Goal: Find specific page/section: Find specific page/section

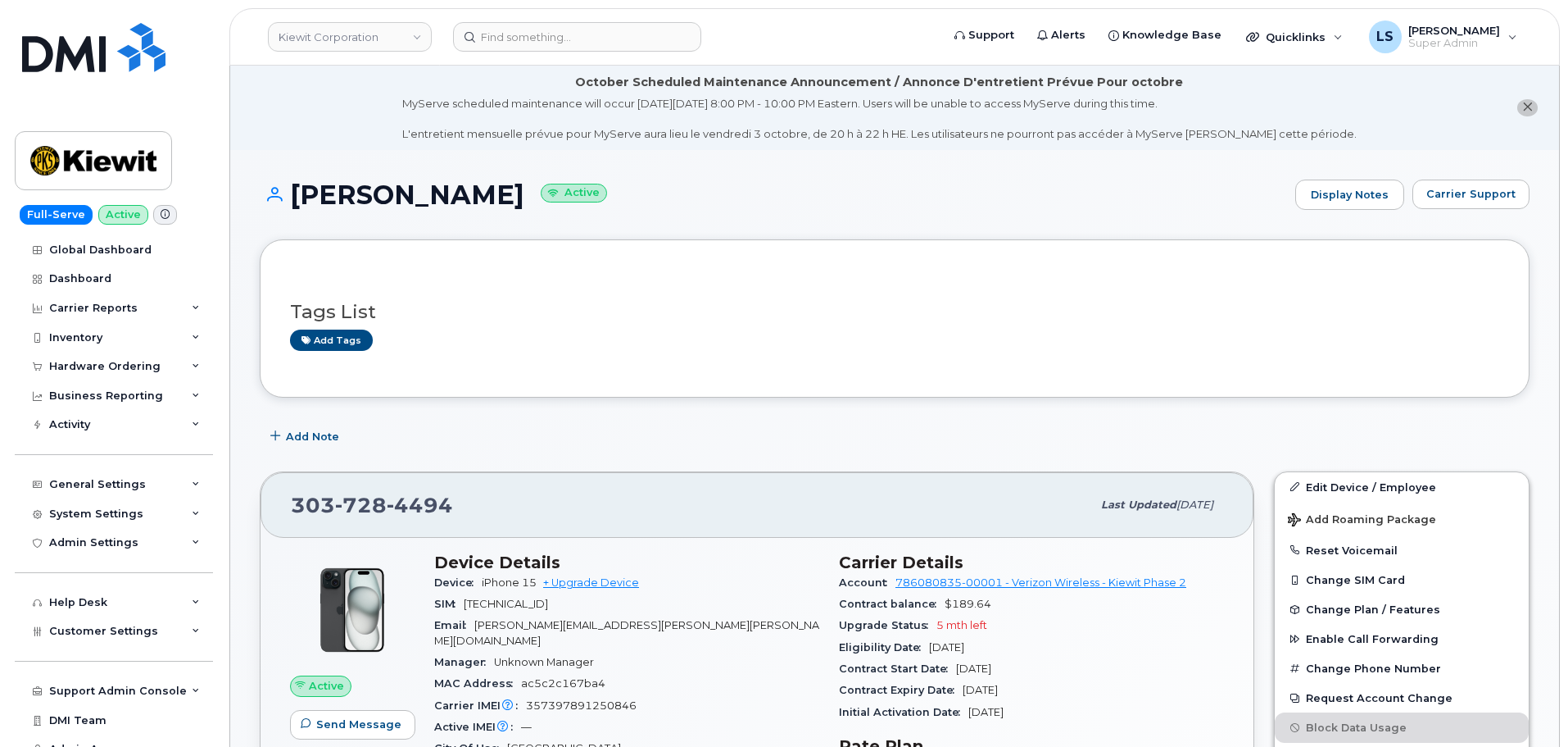
scroll to position [246, 0]
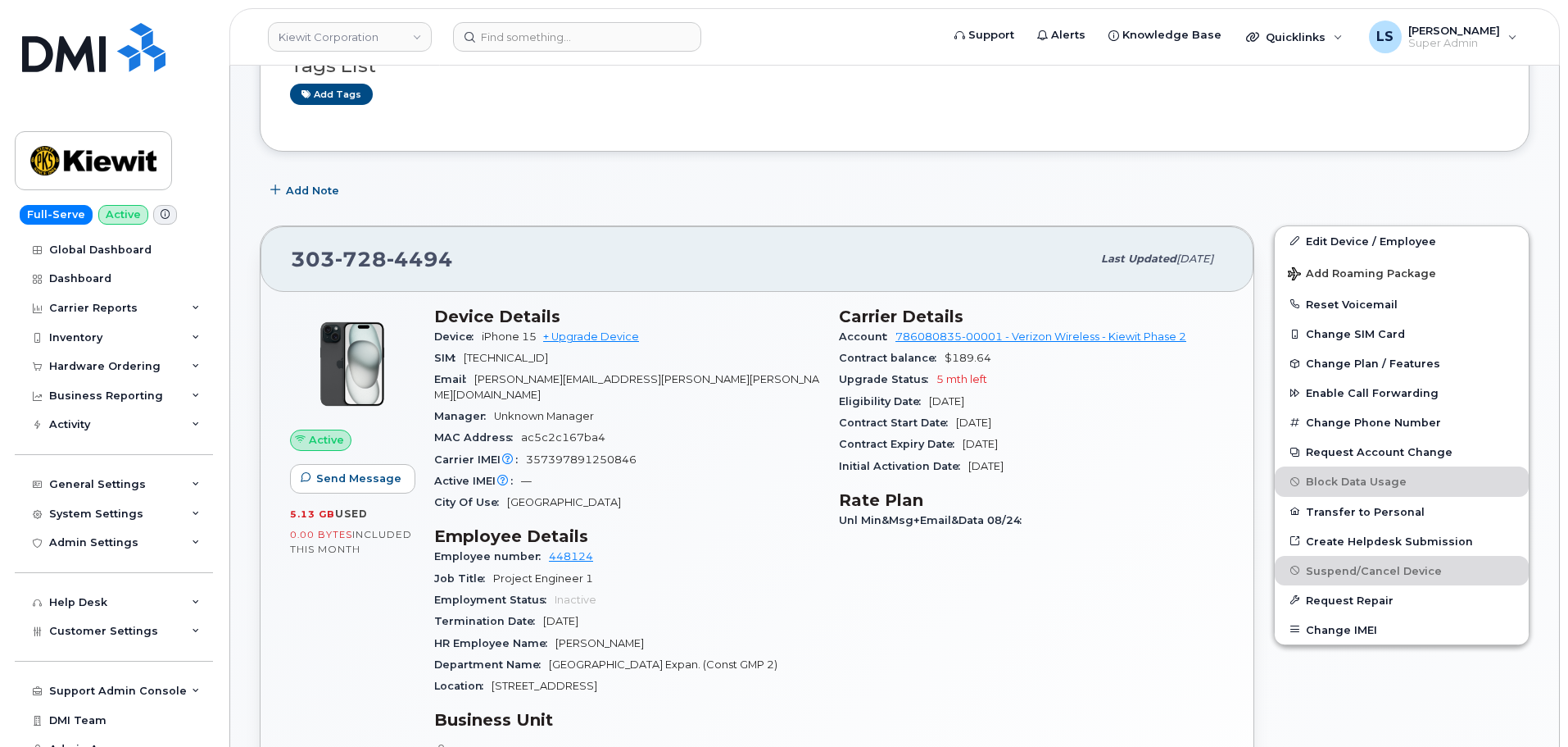
click at [753, 294] on div "Active Send Message 5.13 GB  used 0.00 Bytes  included this month Device Detail…" at bounding box center [757, 667] width 993 height 751
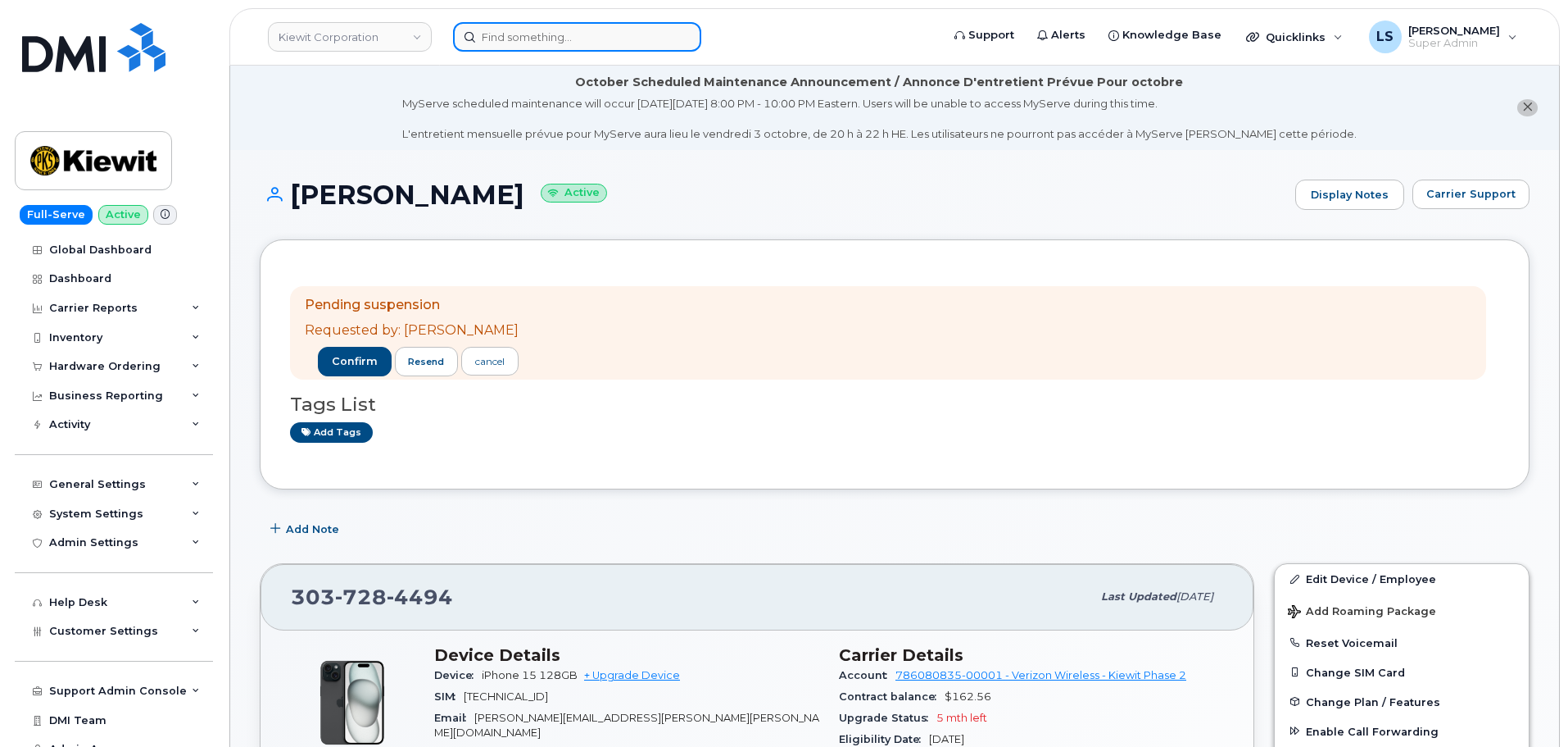
click at [496, 49] on input at bounding box center [577, 37] width 248 height 30
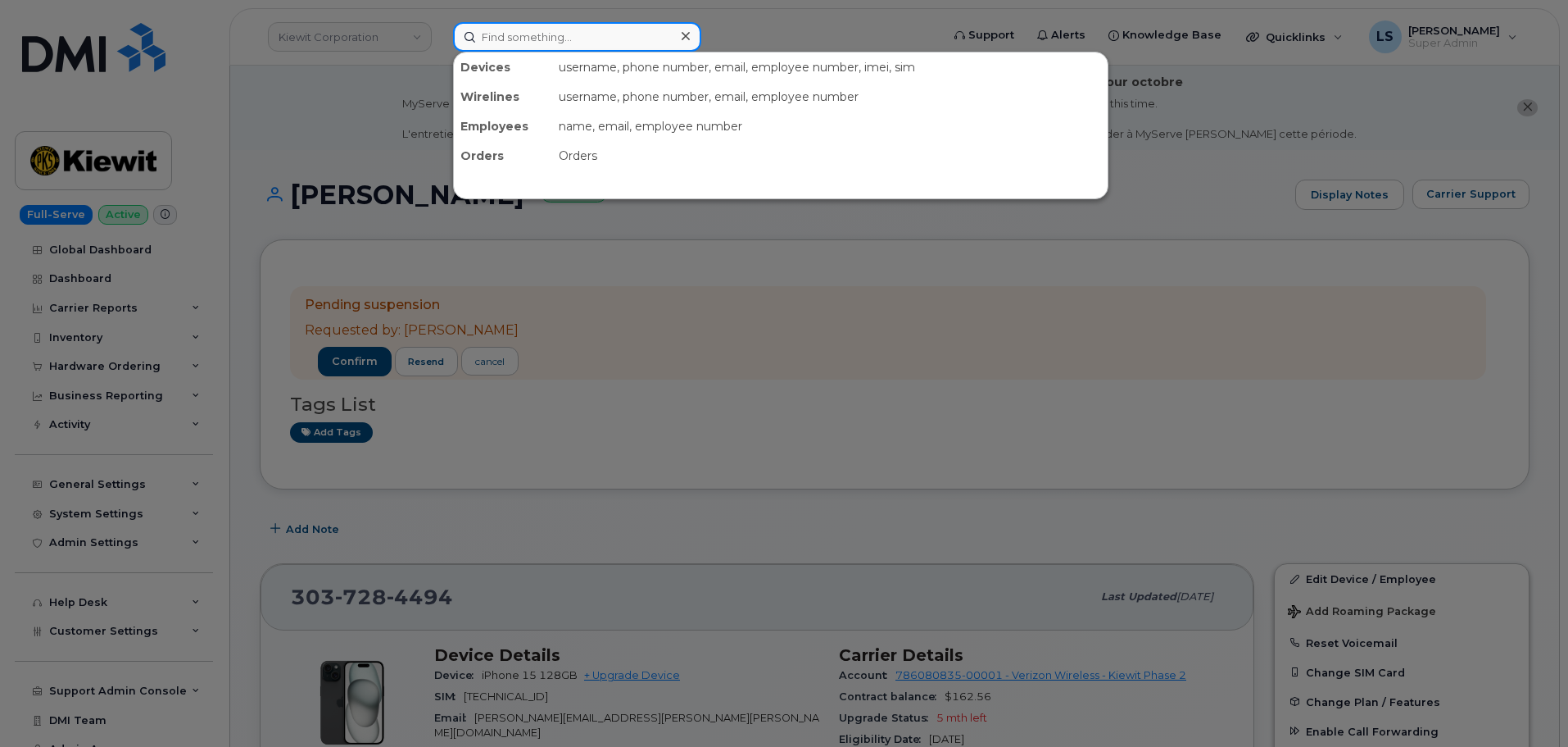
paste input "2404080808"
type input "2404080808"
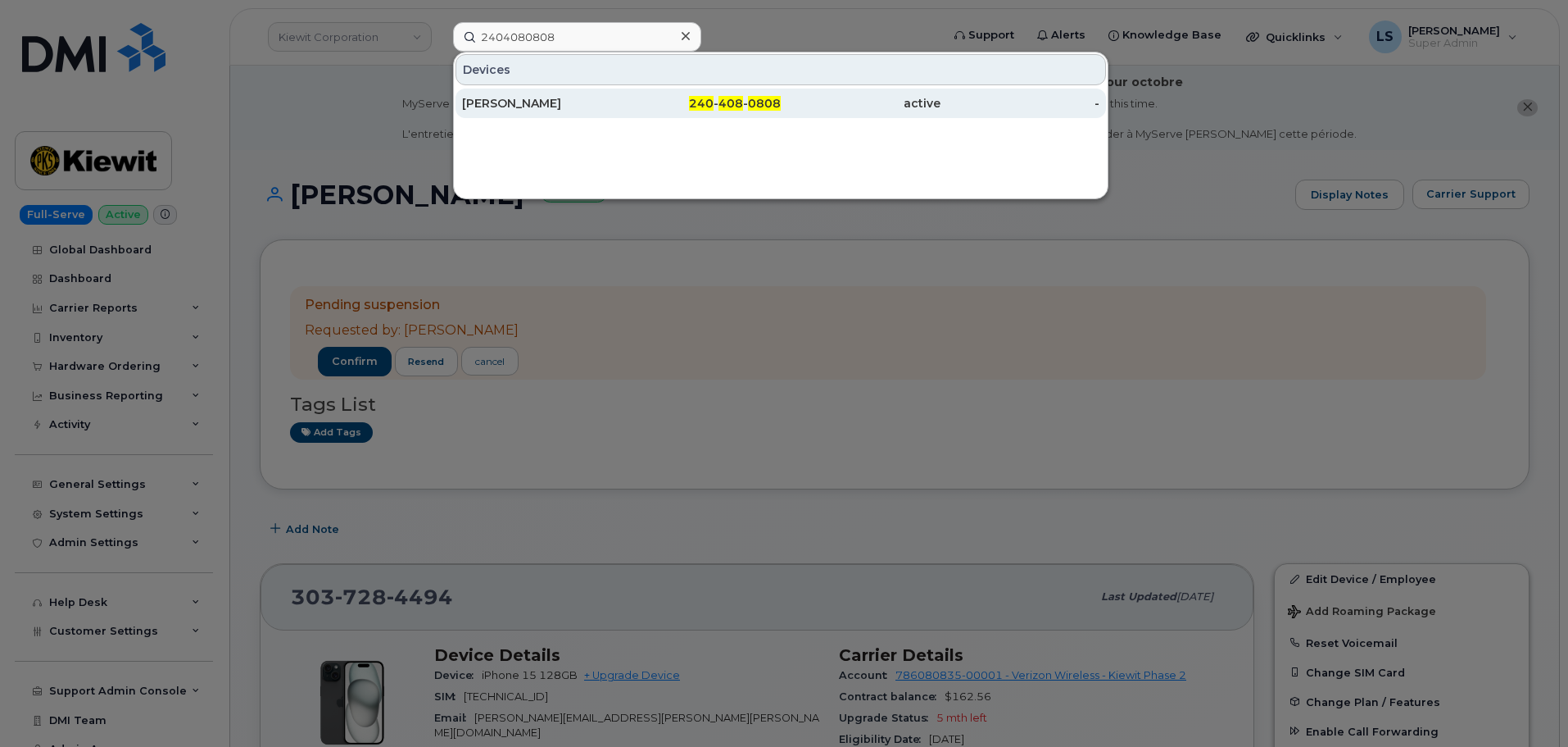
click at [512, 94] on div "KIMBERLY WINGER" at bounding box center [542, 103] width 160 height 30
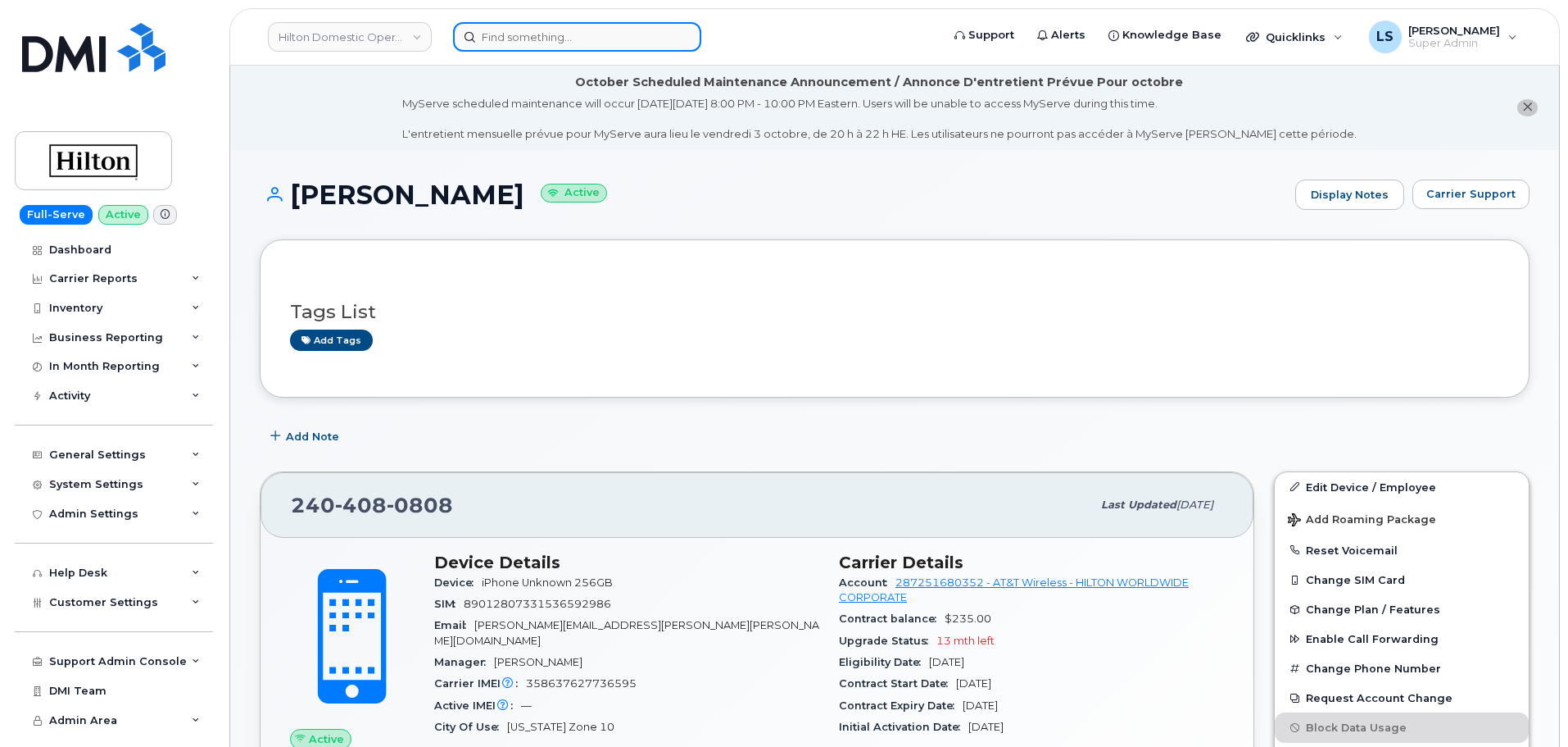
click at [649, 48] on input at bounding box center [577, 37] width 248 height 30
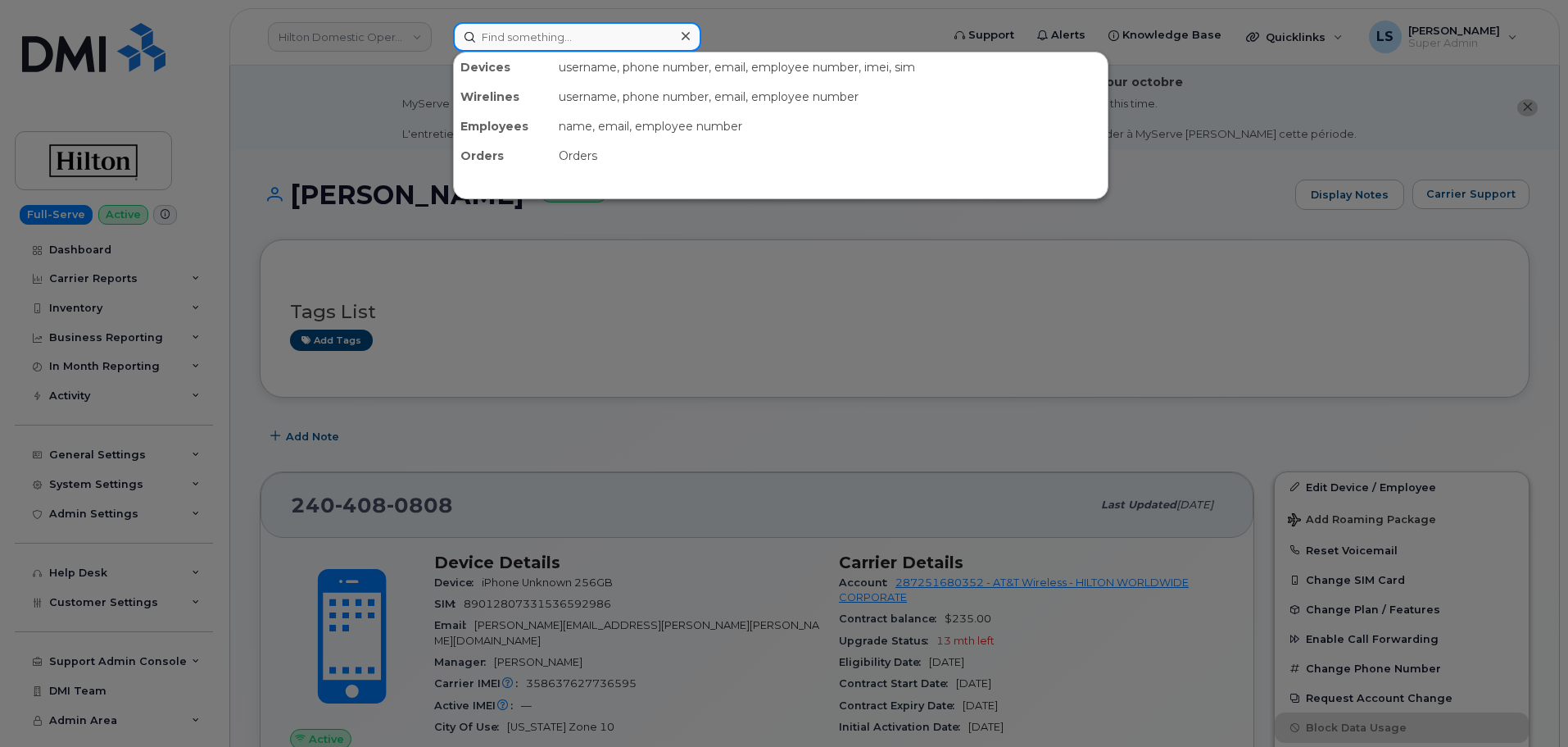
paste input "9083052581"
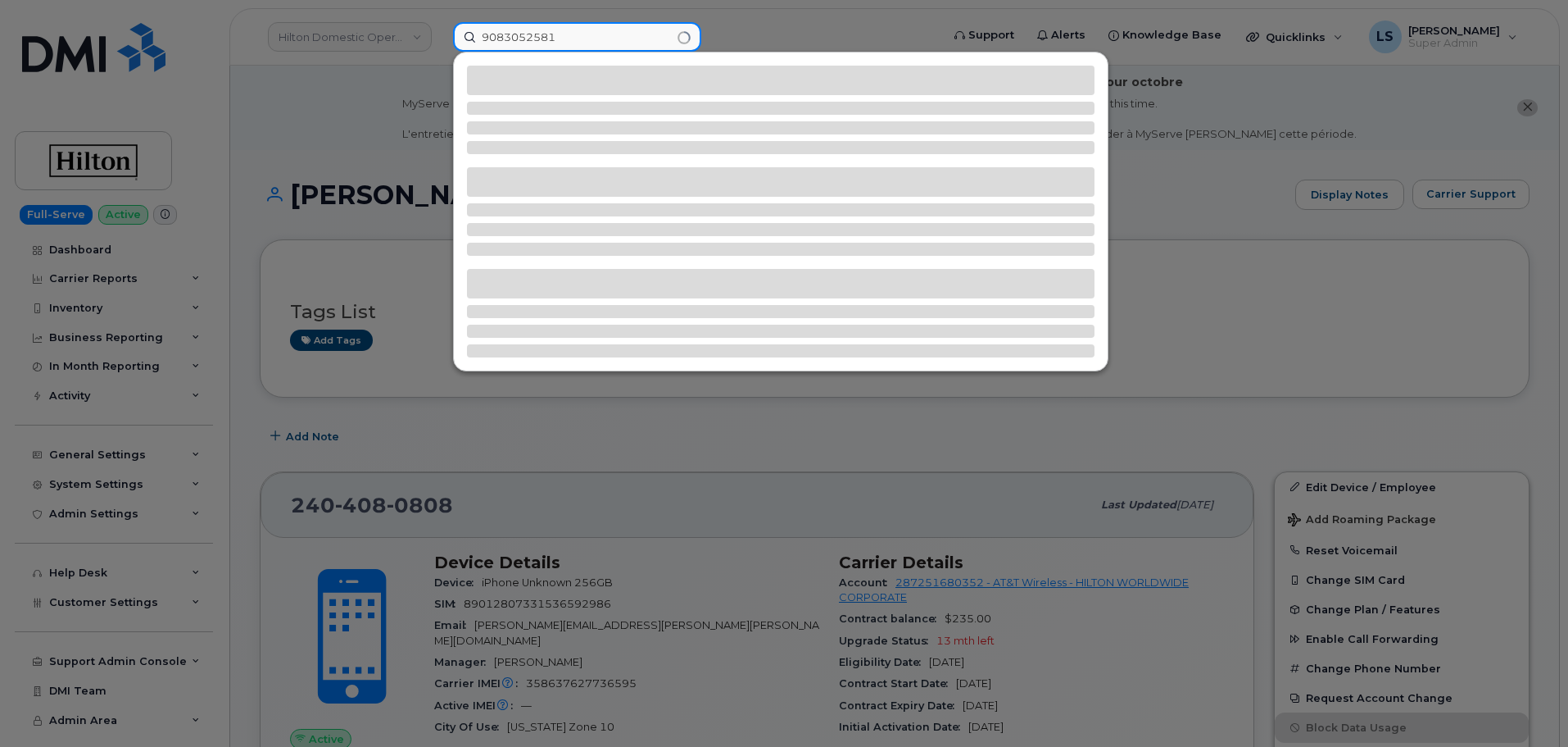
type input "9083052581"
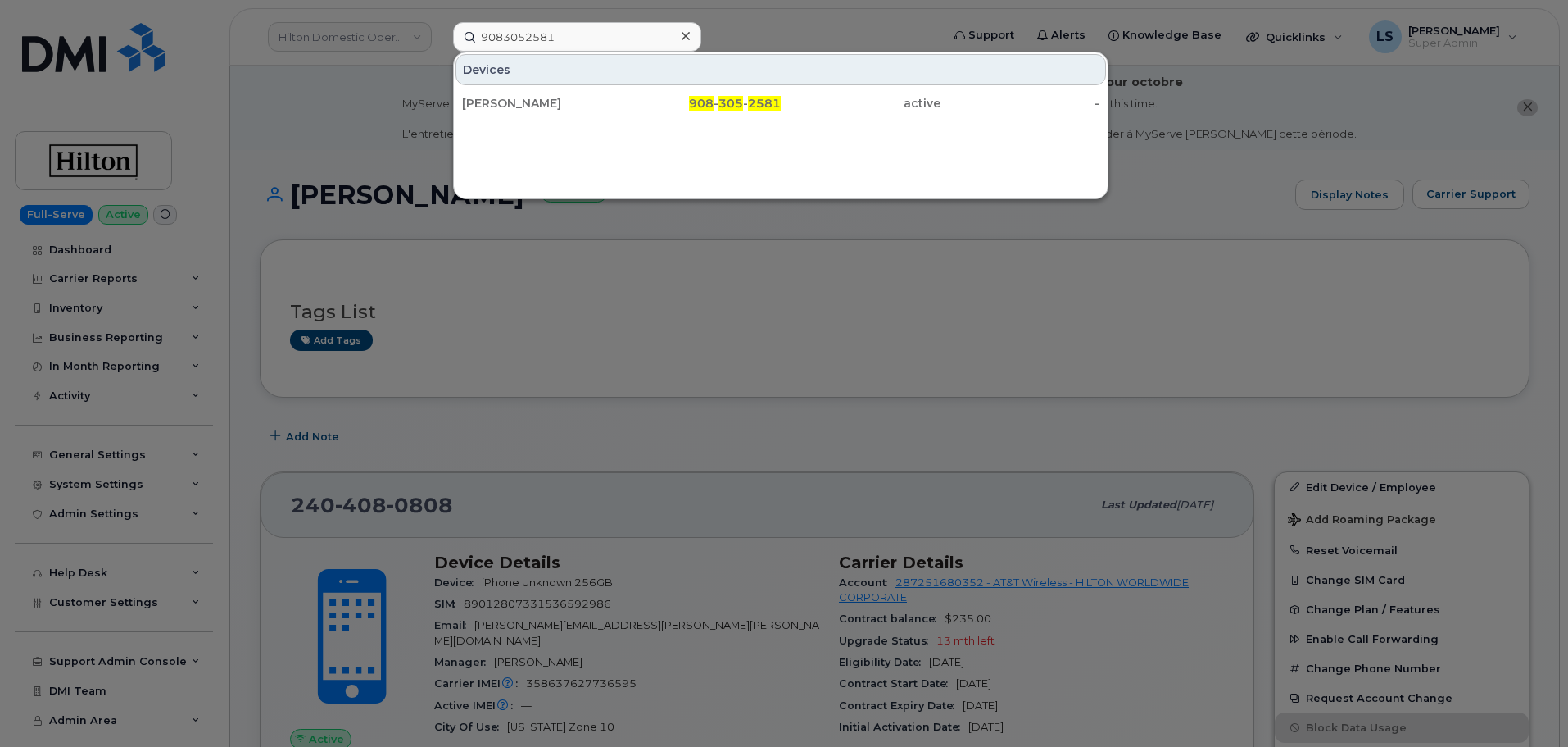
click at [561, 86] on div "Devices CRISTINA CASTILLO 908 - 305 - 2581 active -" at bounding box center [781, 86] width 654 height 67
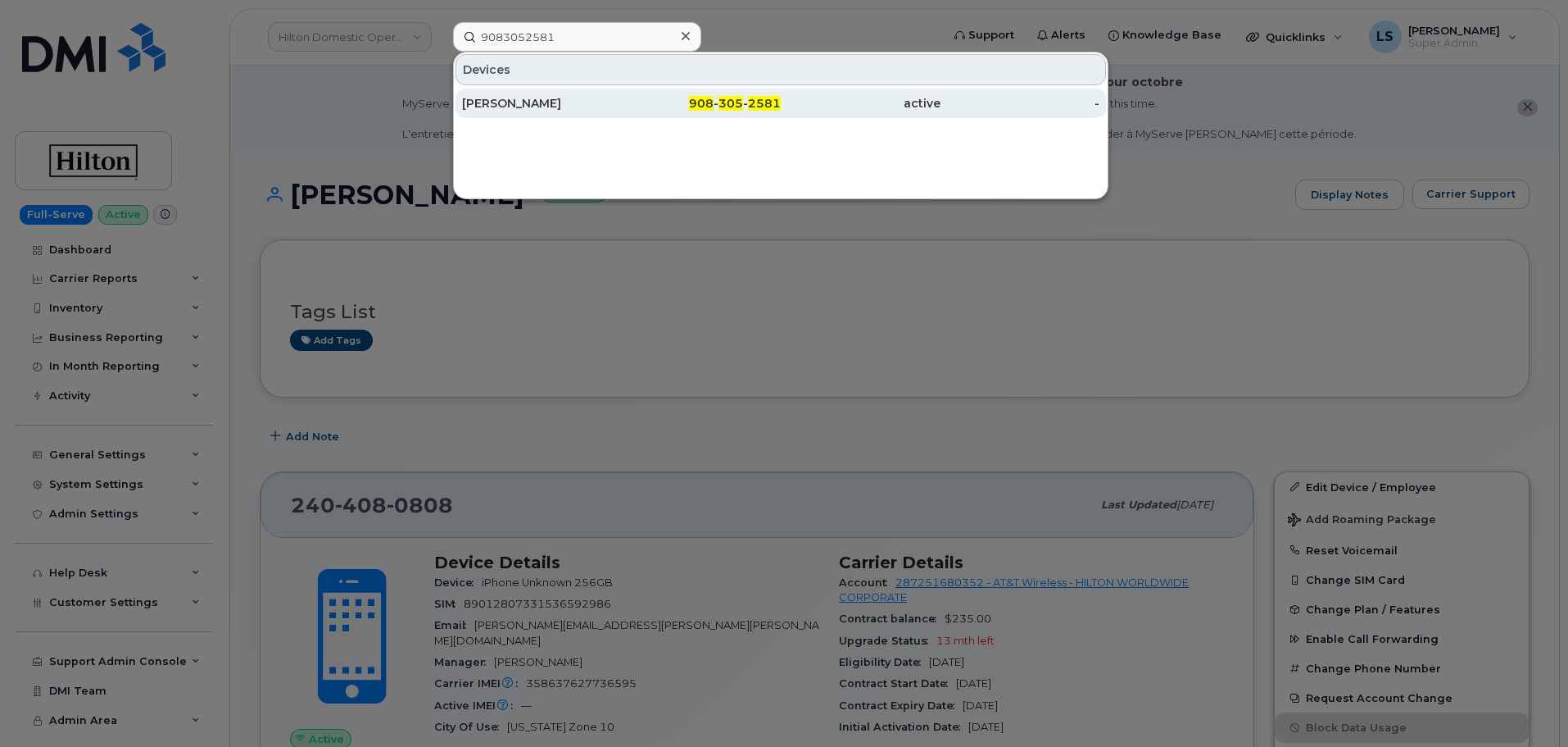
click at [560, 93] on div "CRISTINA CASTILLO 908 - 305 - 2581 active -" at bounding box center [781, 103] width 654 height 33
click at [558, 97] on div "CRISTINA CASTILLO" at bounding box center [542, 103] width 160 height 17
